Goal: Task Accomplishment & Management: Manage account settings

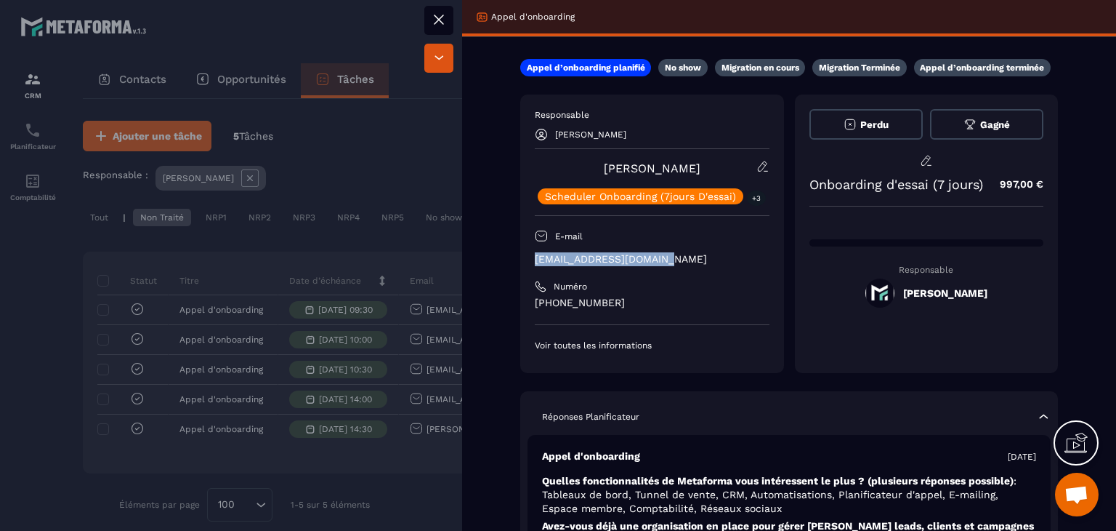
drag, startPoint x: 675, startPoint y: 262, endPoint x: 534, endPoint y: 264, distance: 141.0
click at [534, 264] on div "Responsable [PERSON_NAME] [PERSON_NAME] Onboarding (7jours D'essai) +3 E-mail […" at bounding box center [652, 233] width 264 height 278
copy p "[EMAIL_ADDRESS][DOMAIN_NAME]"
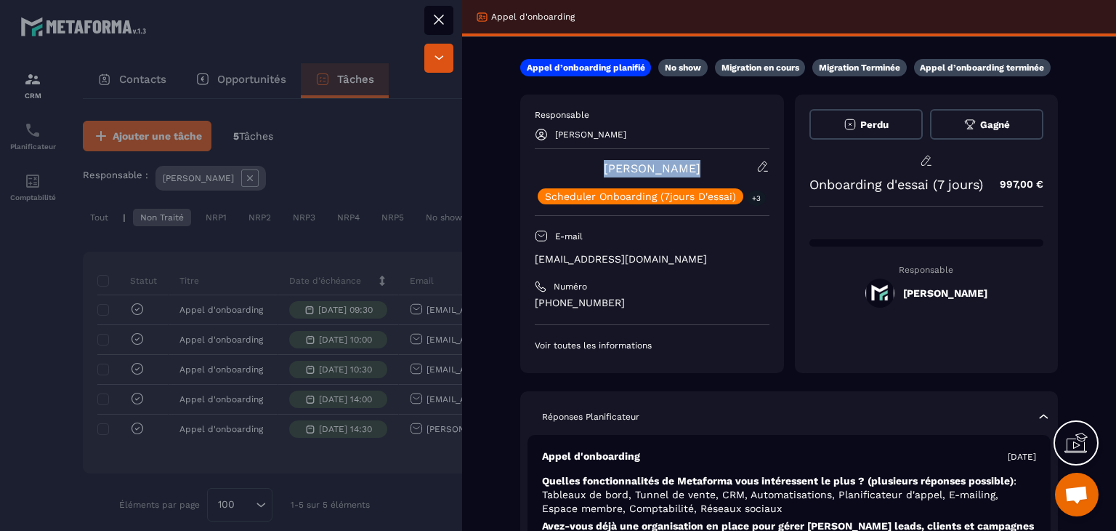
drag, startPoint x: 706, startPoint y: 172, endPoint x: 601, endPoint y: 165, distance: 104.9
click at [601, 165] on div "[PERSON_NAME] Onboarding (7jours D'essai) +3" at bounding box center [652, 182] width 235 height 44
copy link "[PERSON_NAME]"
click at [439, 15] on icon at bounding box center [438, 19] width 17 height 17
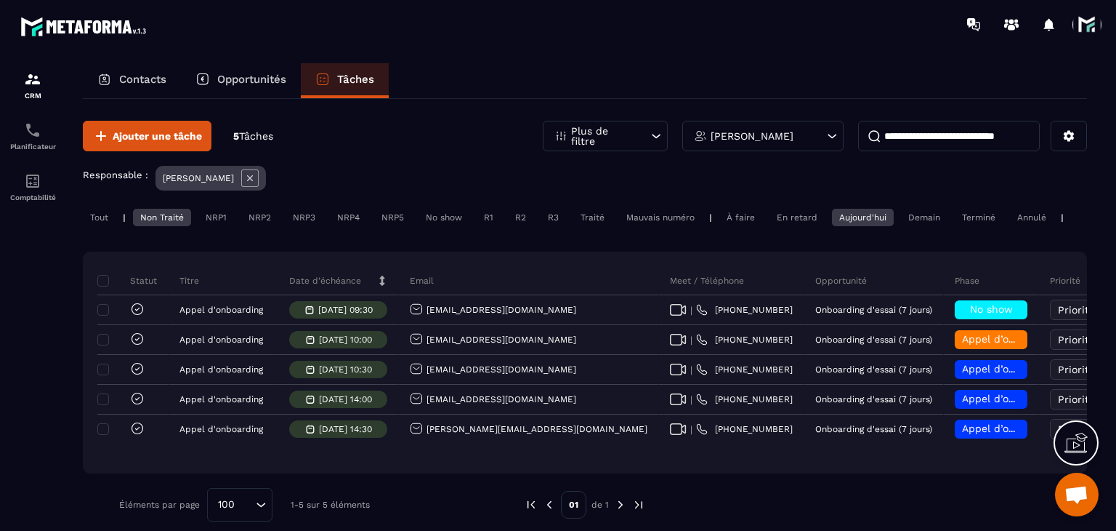
click at [1078, 19] on span at bounding box center [1087, 24] width 29 height 29
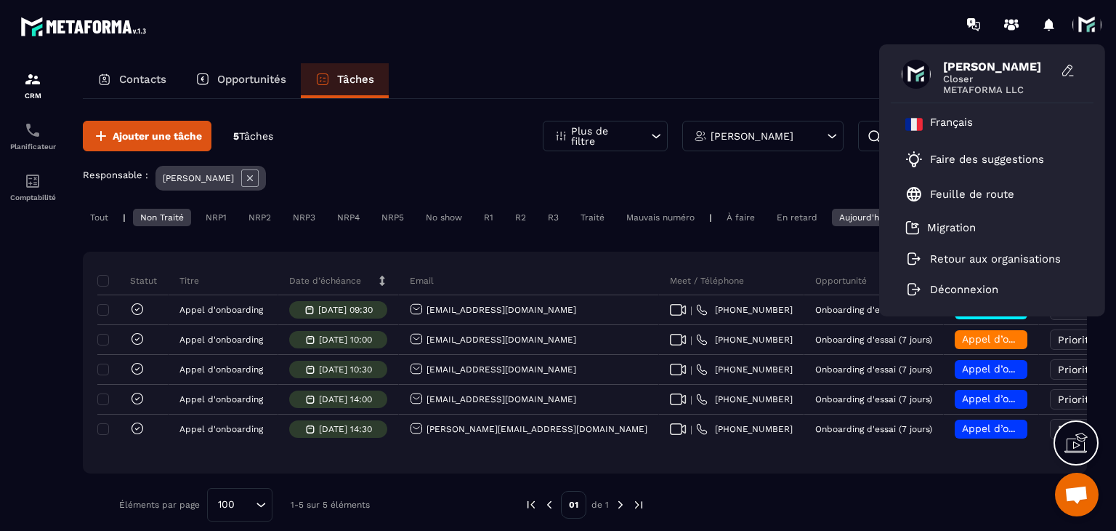
click at [688, 68] on div "Contacts Opportunités Tâches" at bounding box center [585, 80] width 1004 height 35
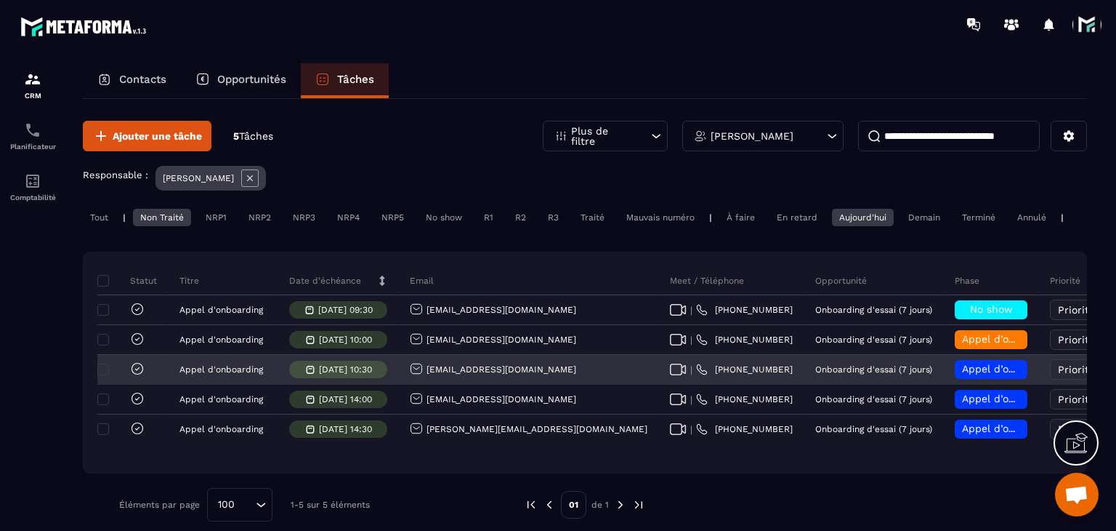
click at [962, 375] on h6 "Appel d’onboarding planifié" at bounding box center [991, 369] width 58 height 12
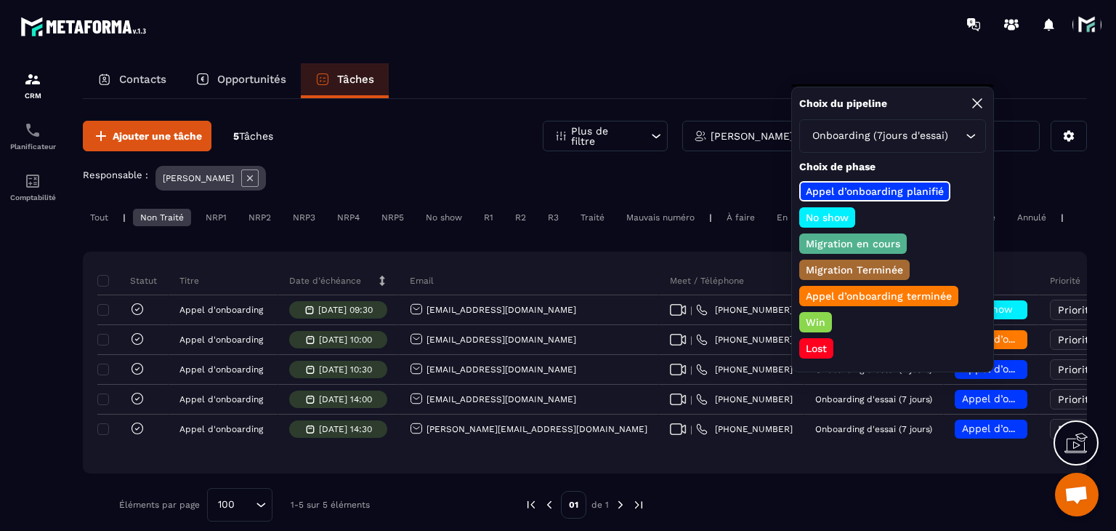
click at [839, 291] on p "Appel d’onboarding terminée" at bounding box center [879, 296] width 150 height 15
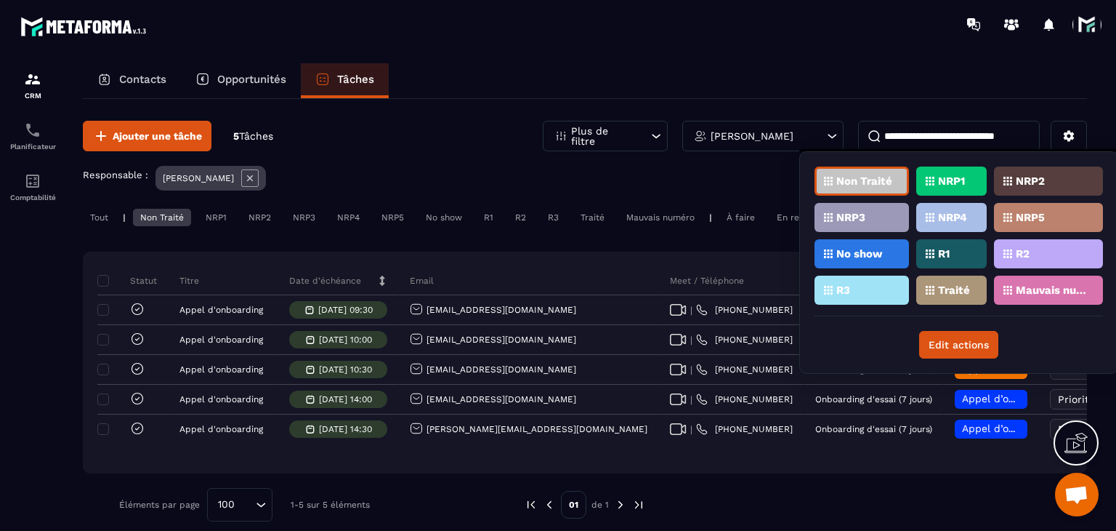
click at [951, 288] on p "Traité" at bounding box center [954, 290] width 32 height 10
